Goal: Task Accomplishment & Management: Manage account settings

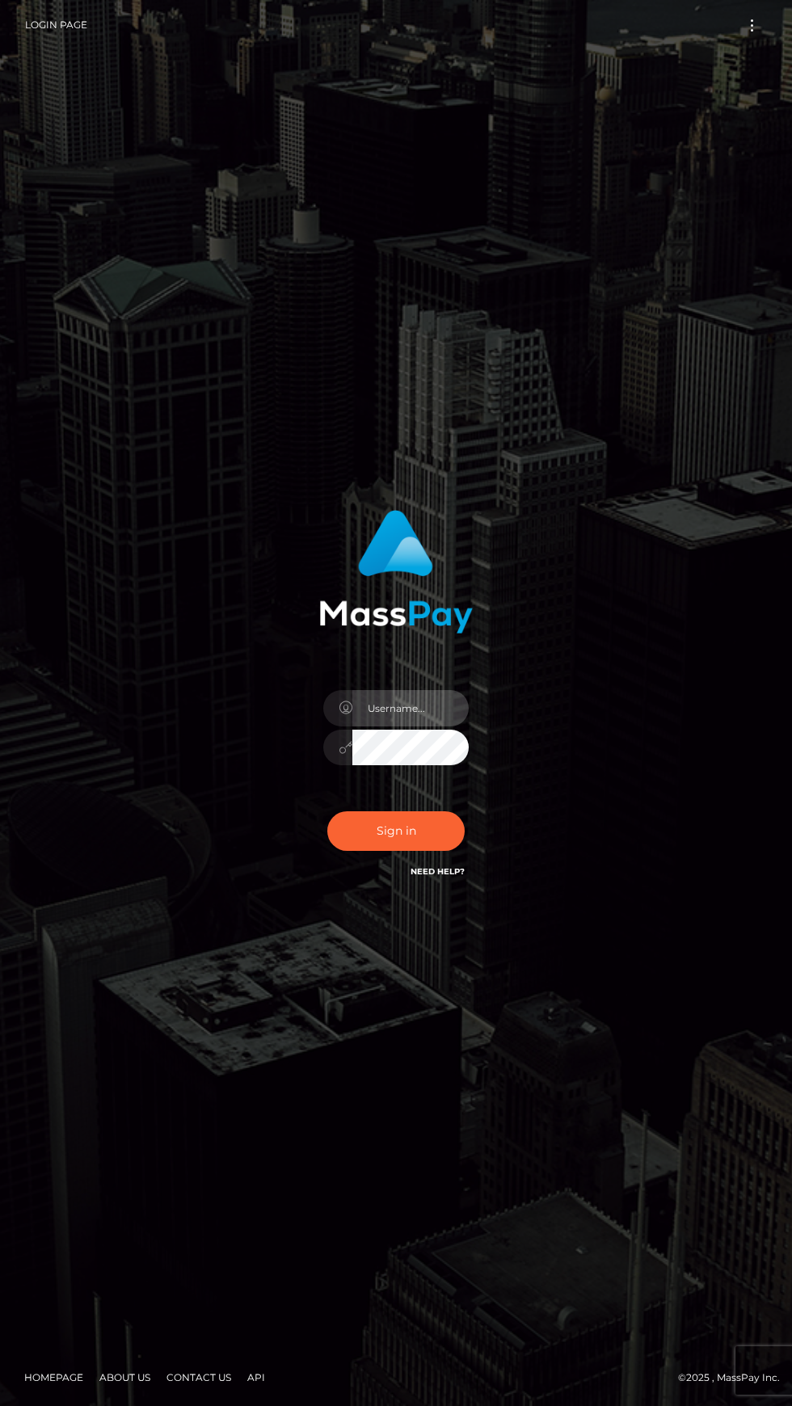
click at [428, 727] on input "text" at bounding box center [410, 708] width 116 height 36
type input "business@missmixi.com"
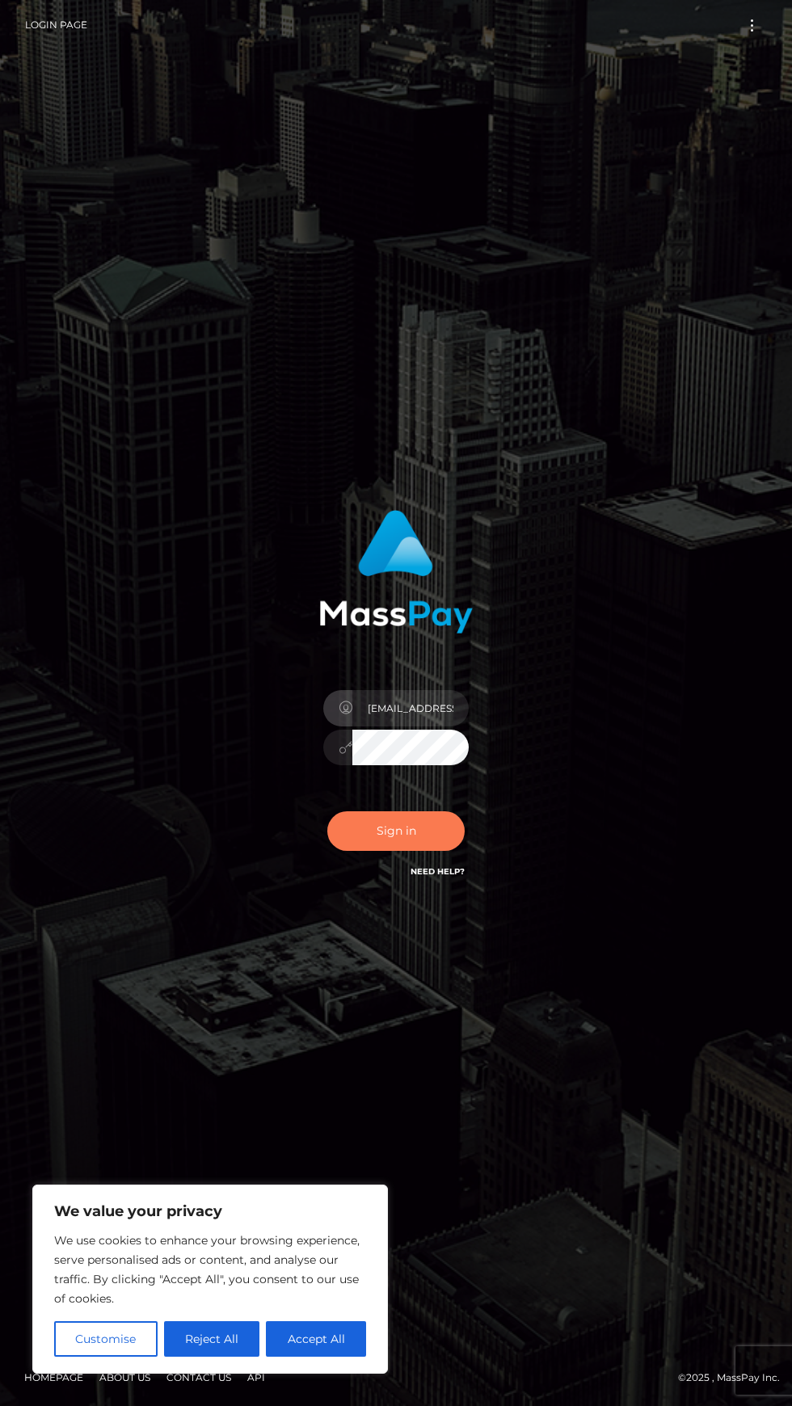
click at [352, 851] on button "Sign in" at bounding box center [395, 831] width 137 height 40
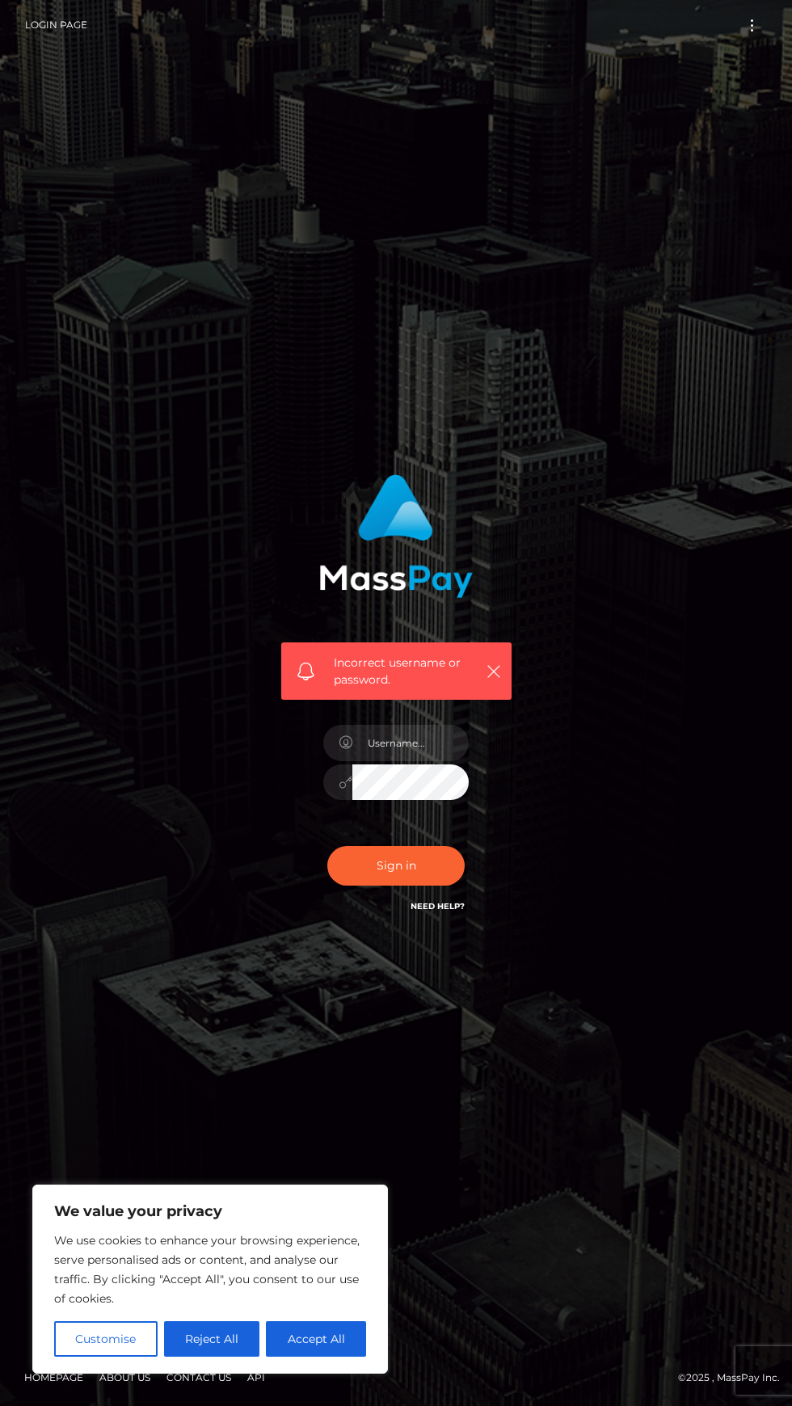
scroll to position [6, 0]
